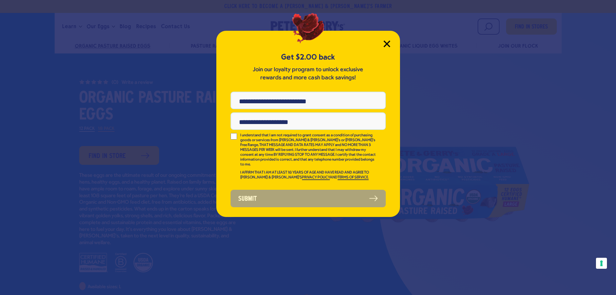
click at [387, 42] on icon "Close Modal" at bounding box center [387, 44] width 6 height 6
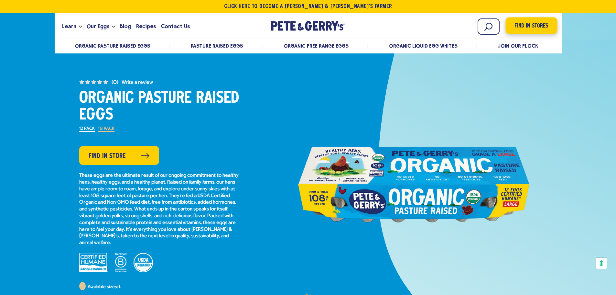
click at [536, 27] on span "Find in Stores" at bounding box center [532, 26] width 34 height 9
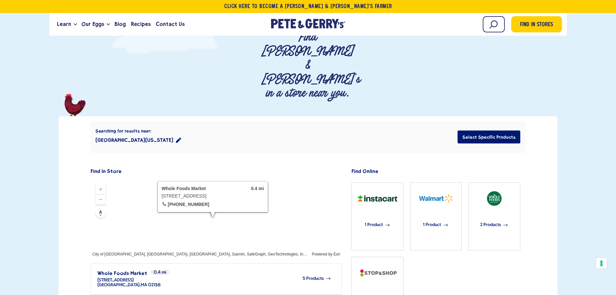
scroll to position [65, 0]
click at [485, 130] on button "Select Specific Products" at bounding box center [489, 136] width 63 height 13
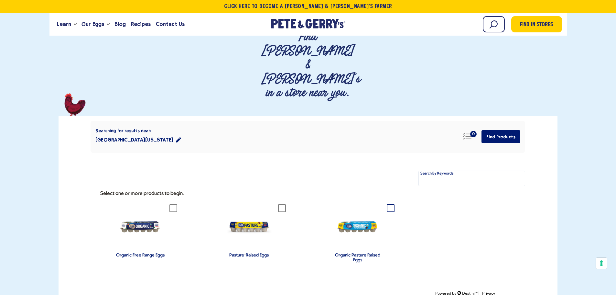
click at [388, 204] on icon at bounding box center [391, 208] width 8 height 8
click at [176, 133] on button "Cambridge, Massachusetts 02140" at bounding box center [138, 139] width 86 height 13
click at [193, 126] on icon "Close" at bounding box center [193, 128] width 5 height 5
click at [509, 130] on button "Find Products" at bounding box center [501, 136] width 39 height 13
